Goal: Contribute content: Add original content to the website for others to see

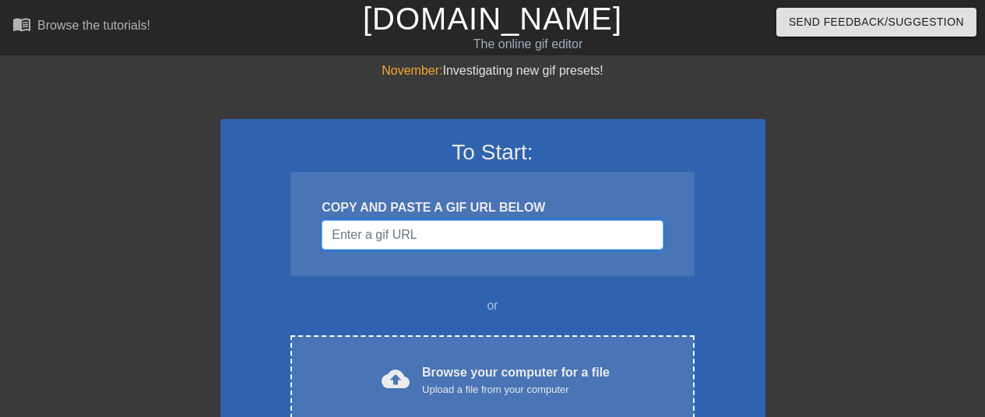
click at [422, 243] on input "Username" at bounding box center [492, 235] width 341 height 30
paste input "[URL][DOMAIN_NAME]"
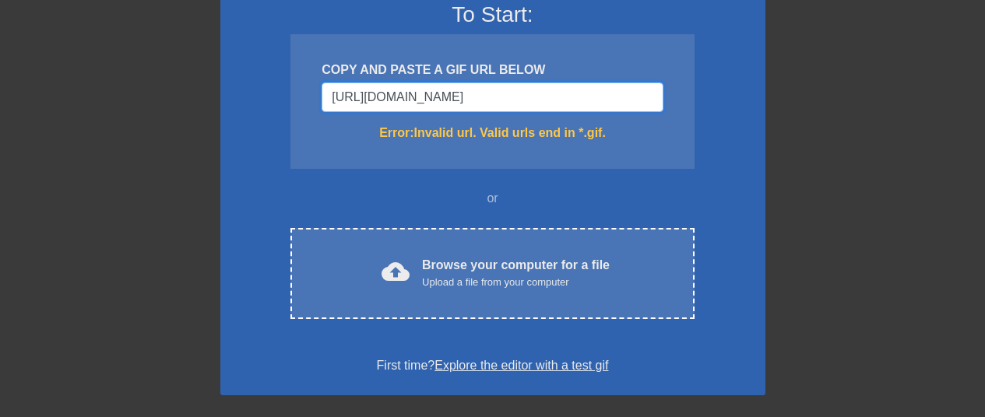
scroll to position [137, 0]
type input "[URL][DOMAIN_NAME]"
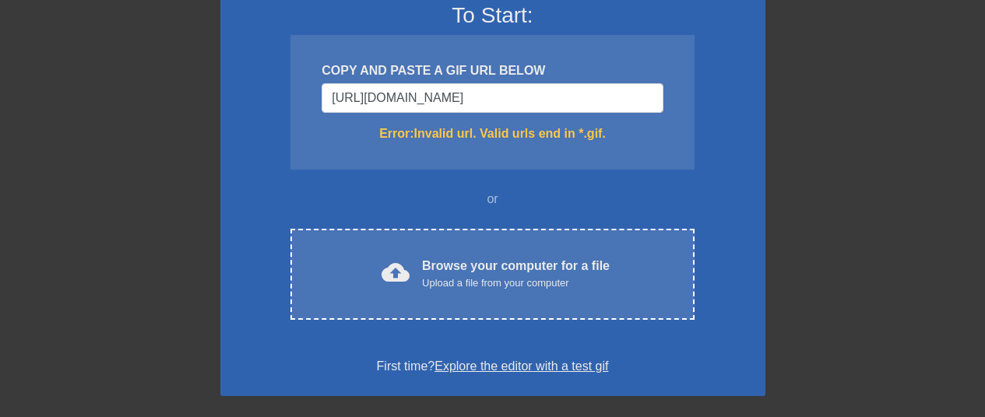
scroll to position [0, 0]
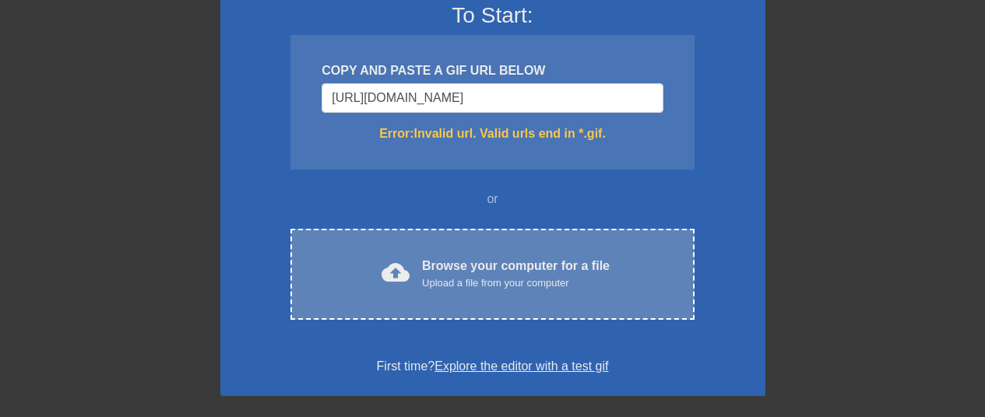
click at [530, 306] on div "cloud_upload Browse your computer for a file Upload a file from your computer C…" at bounding box center [491, 274] width 403 height 91
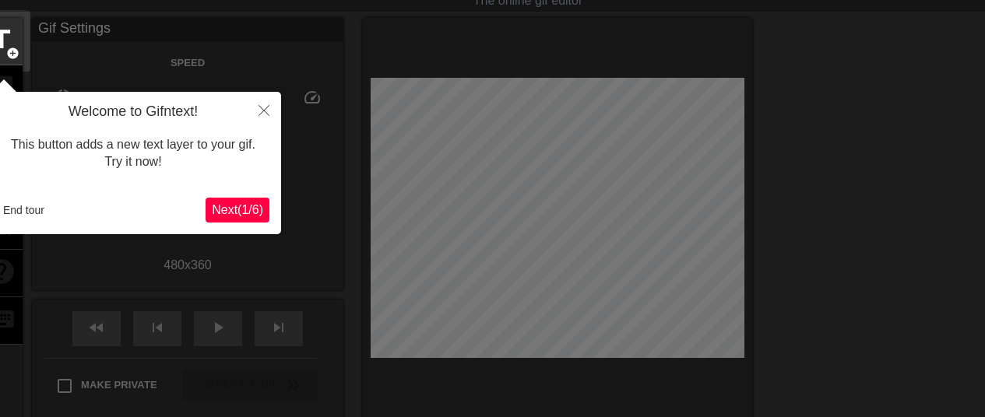
scroll to position [38, 0]
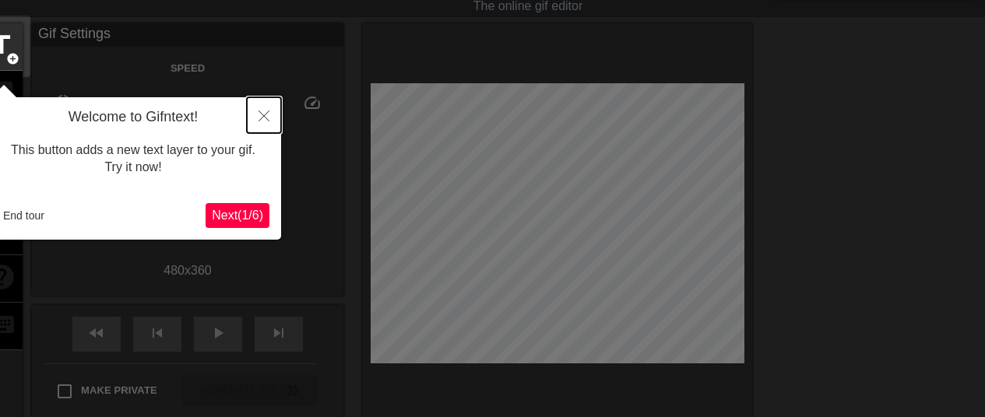
click at [262, 111] on icon "Close" at bounding box center [264, 116] width 11 height 11
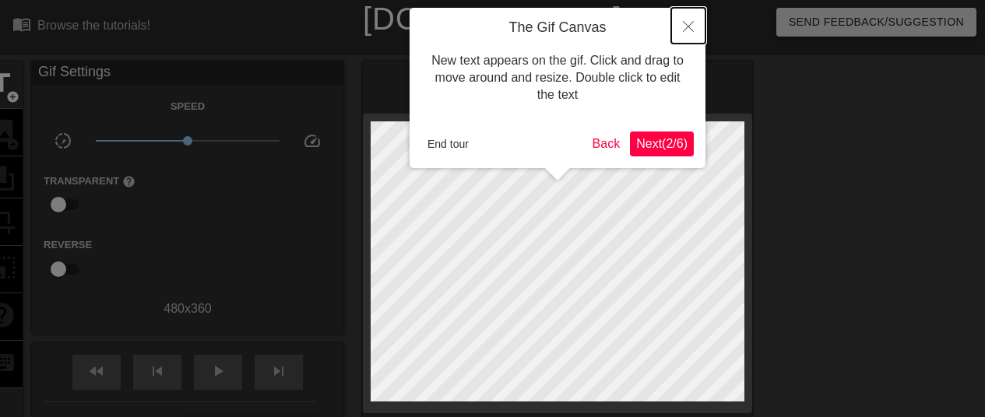
click at [692, 34] on button "Close" at bounding box center [688, 26] width 34 height 36
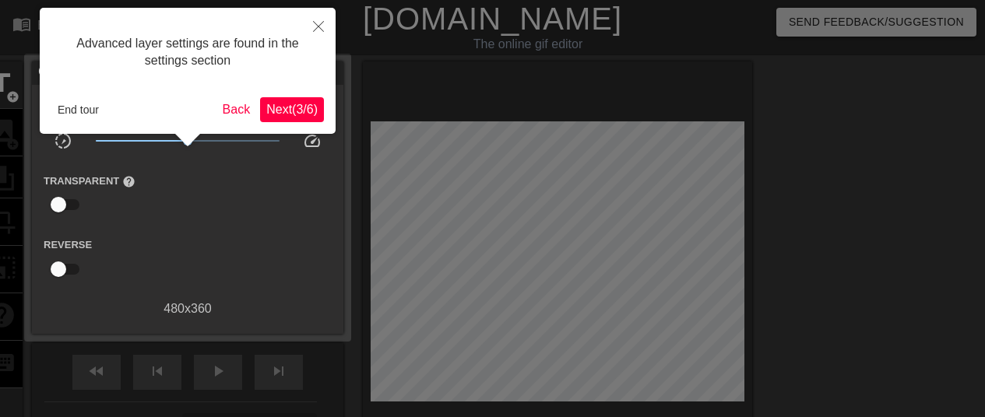
scroll to position [38, 0]
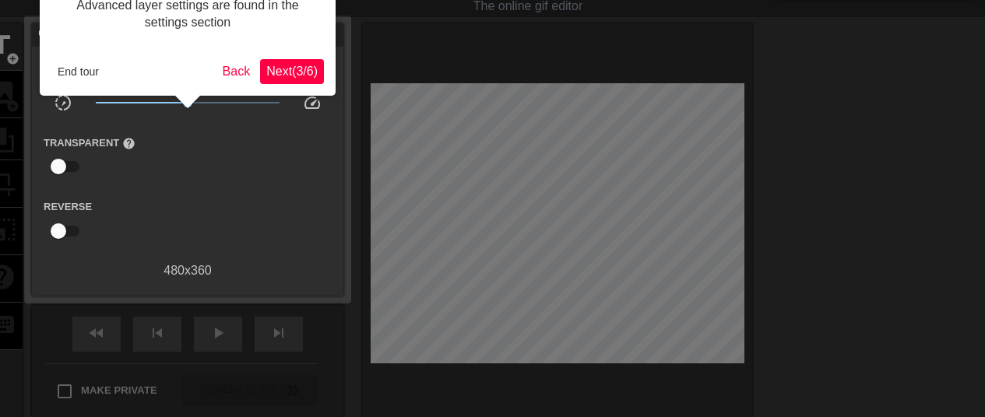
click at [265, 62] on button "Next ( 3 / 6 )" at bounding box center [292, 71] width 64 height 25
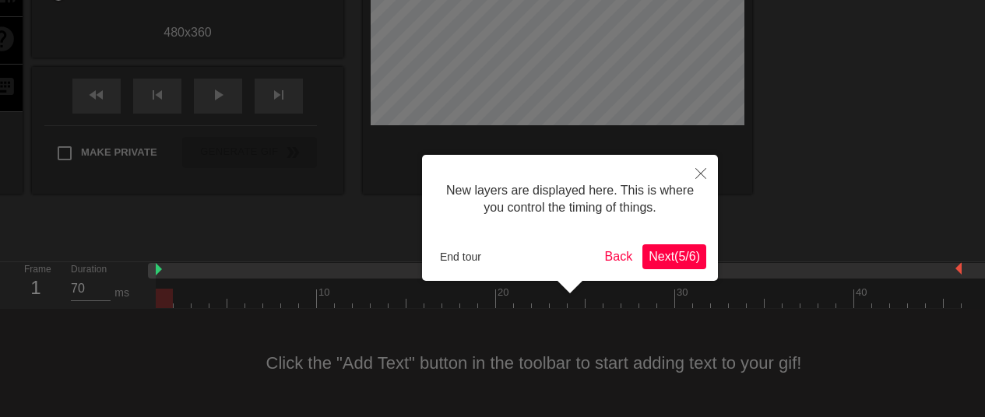
scroll to position [13, 0]
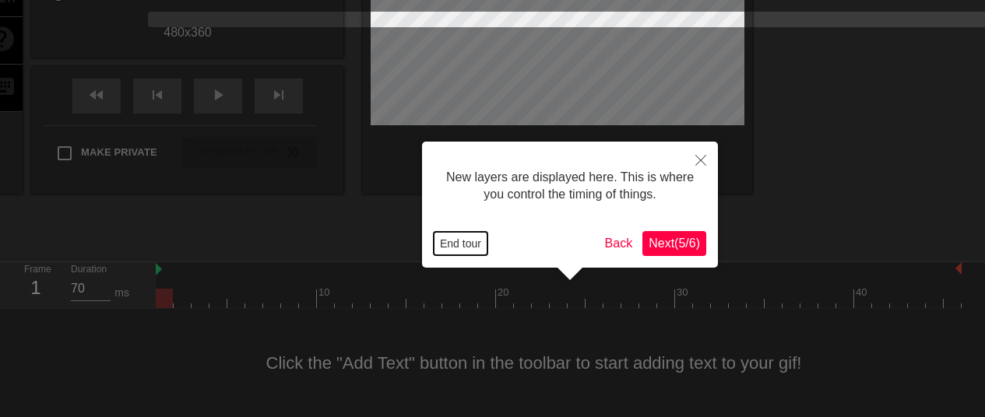
click at [459, 238] on button "End tour" at bounding box center [461, 243] width 54 height 23
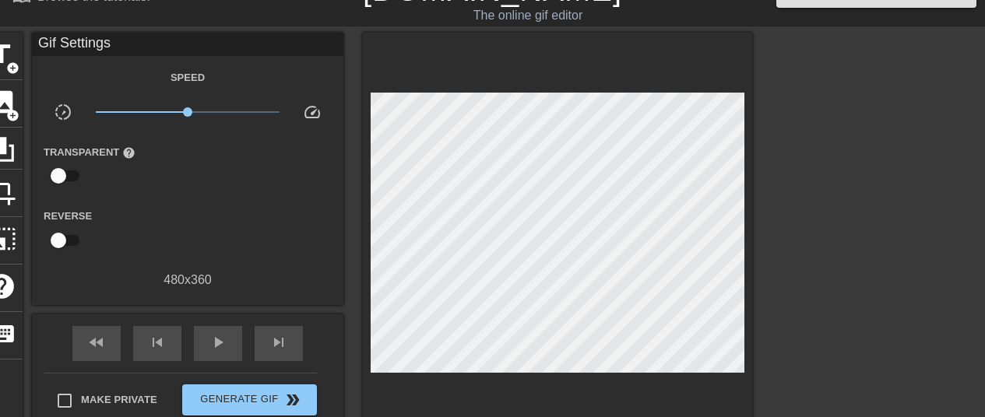
scroll to position [0, 0]
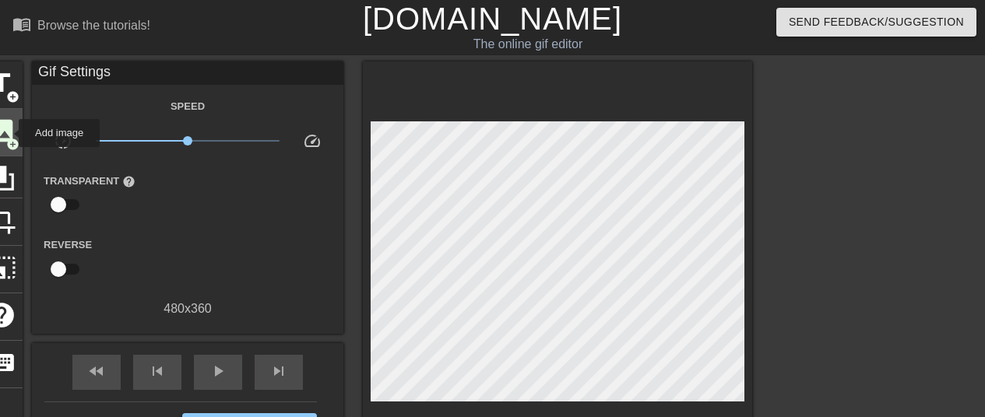
click at [9, 133] on span "image" at bounding box center [2, 131] width 30 height 30
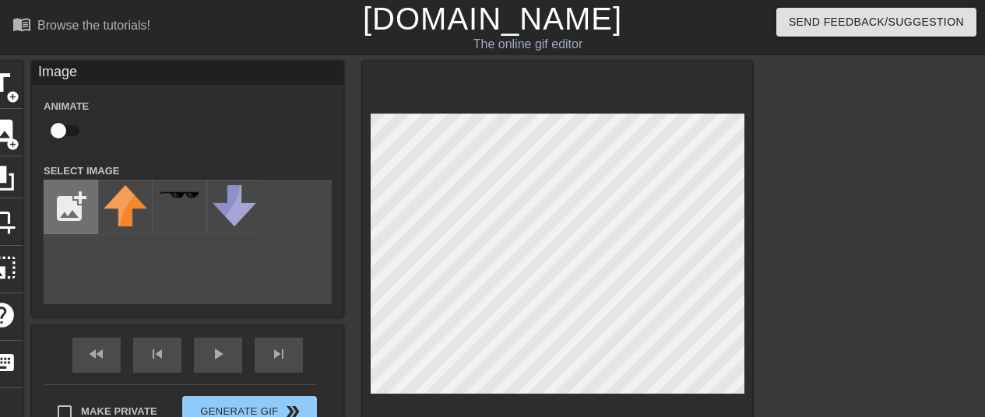
click at [79, 213] on input "file" at bounding box center [70, 207] width 53 height 53
click at [75, 202] on input "file" at bounding box center [70, 207] width 53 height 53
type input "C:\fakepath\IMG_6130-removebg-preview.png"
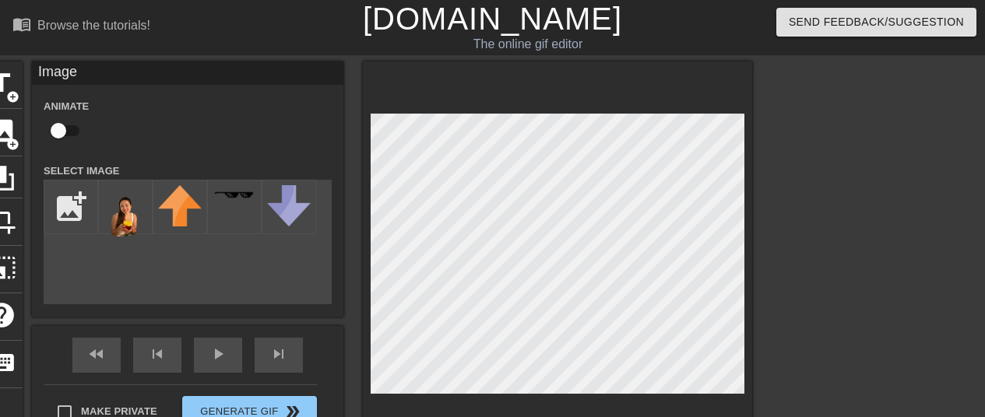
drag, startPoint x: 352, startPoint y: 179, endPoint x: 885, endPoint y: 248, distance: 537.0
click at [885, 248] on div at bounding box center [888, 295] width 234 height 467
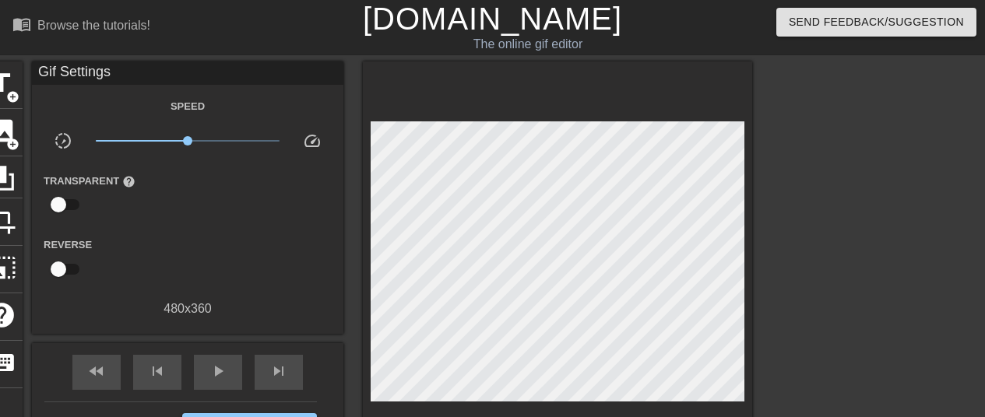
drag, startPoint x: 748, startPoint y: 194, endPoint x: 818, endPoint y: 215, distance: 72.4
click at [818, 215] on div at bounding box center [888, 295] width 234 height 467
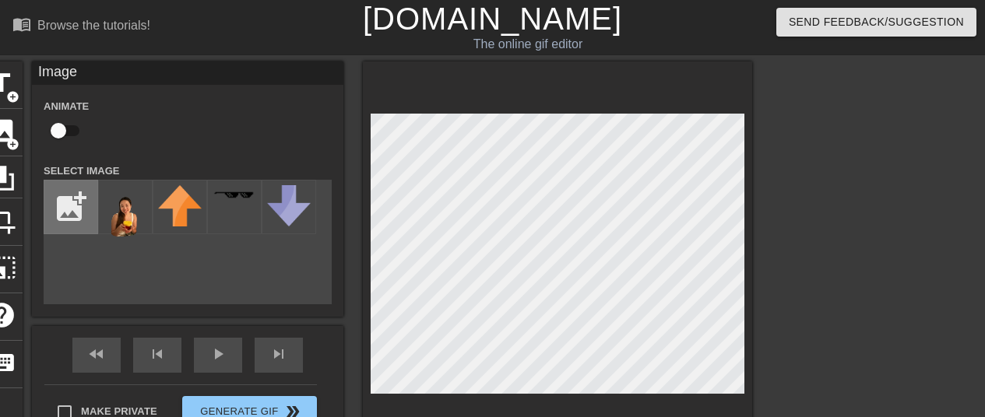
click at [65, 206] on input "file" at bounding box center [70, 207] width 53 height 53
click at [130, 197] on img at bounding box center [126, 214] width 44 height 58
click at [129, 214] on img at bounding box center [126, 214] width 44 height 58
click at [128, 214] on img at bounding box center [126, 214] width 44 height 58
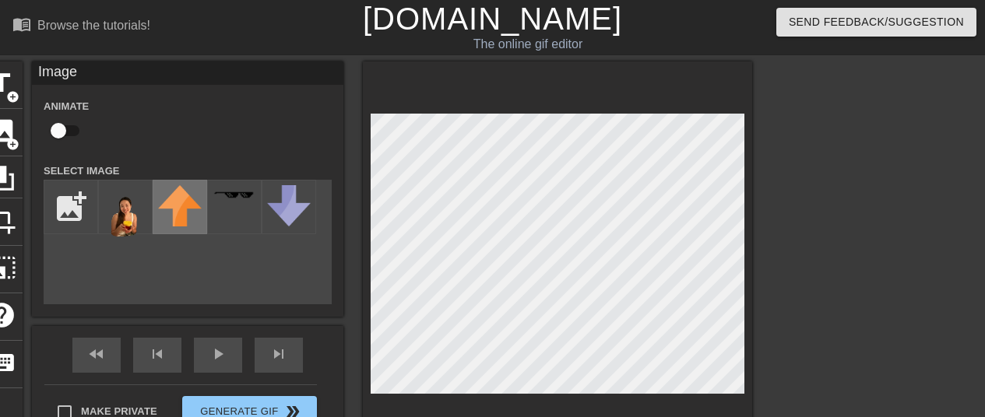
click at [179, 223] on img at bounding box center [180, 205] width 44 height 41
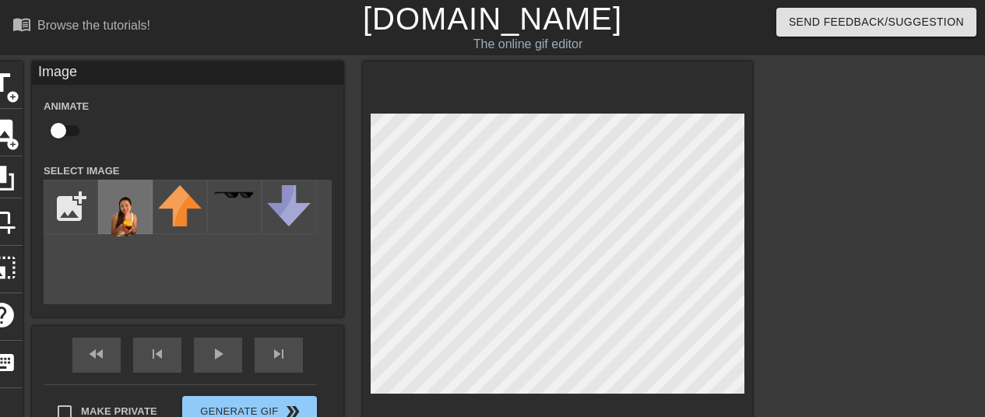
click at [129, 219] on img at bounding box center [126, 214] width 44 height 58
